Goal: Information Seeking & Learning: Learn about a topic

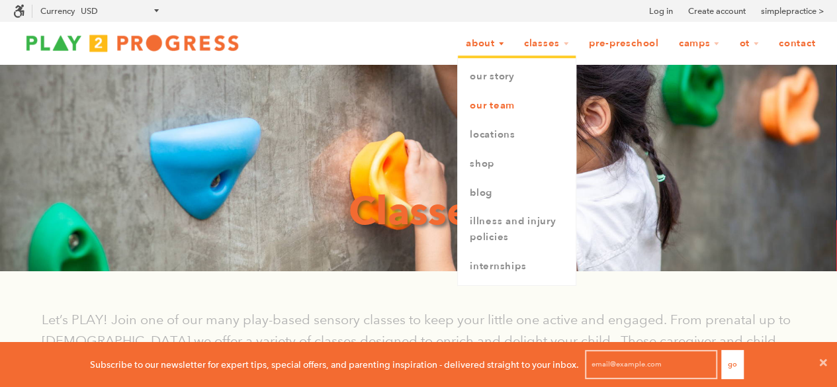
click at [502, 107] on link "Our Team" at bounding box center [517, 105] width 118 height 29
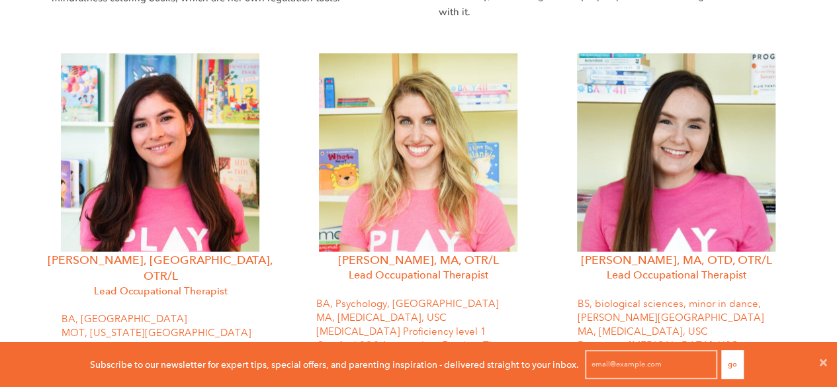
scroll to position [1171, 0]
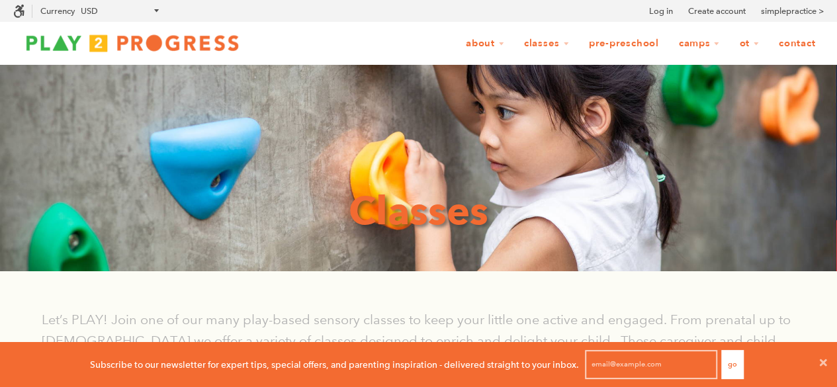
scroll to position [11, 11]
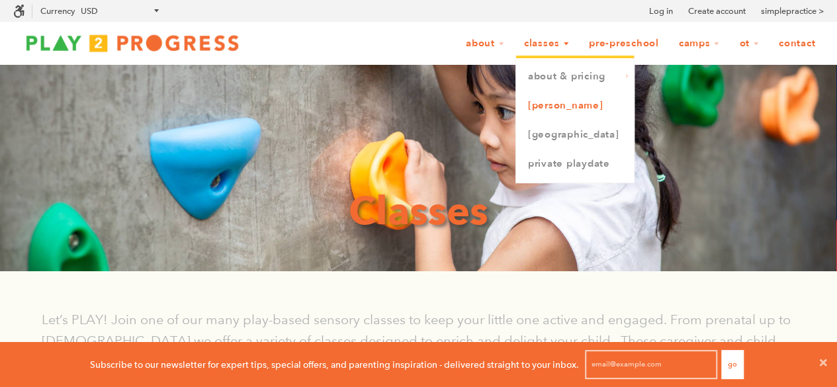
click at [553, 99] on link "[PERSON_NAME]" at bounding box center [575, 105] width 118 height 29
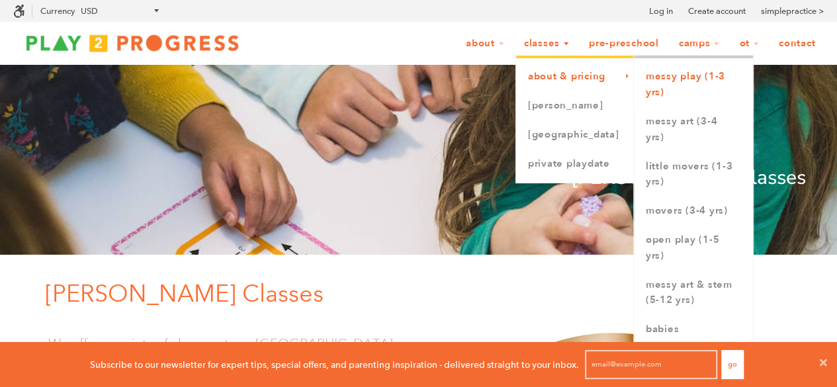
scroll to position [11, 11]
click at [667, 71] on link "Messy Play (1-3 yrs)" at bounding box center [693, 84] width 119 height 45
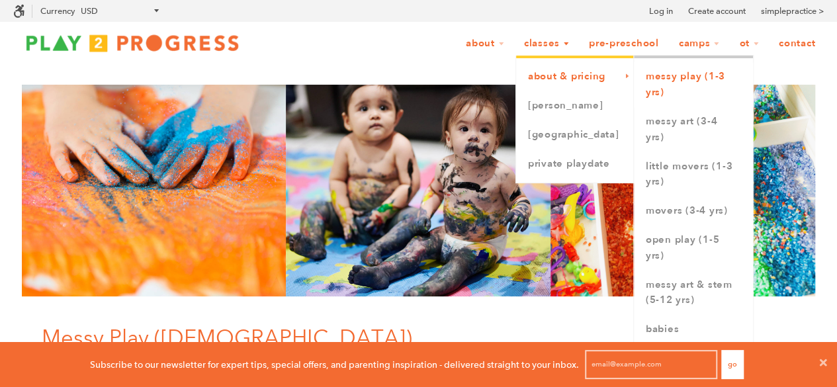
click at [690, 80] on link "Messy Play (1-3 yrs)" at bounding box center [693, 84] width 119 height 45
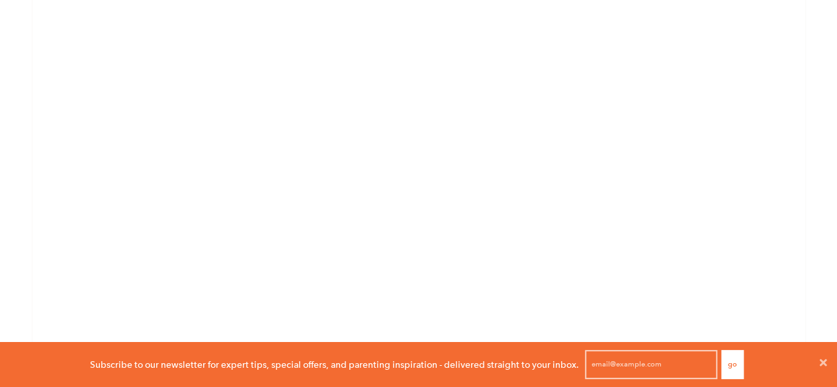
scroll to position [3442, 0]
